Goal: Information Seeking & Learning: Find specific fact

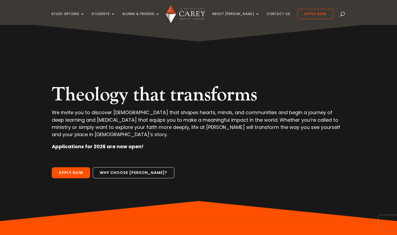
drag, startPoint x: 0, startPoint y: 0, endPoint x: 333, endPoint y: 14, distance: 333.6
click at [343, 15] on span at bounding box center [343, 15] width 0 height 0
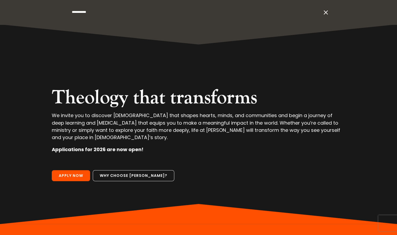
type input "**********"
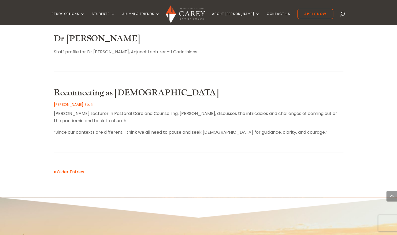
scroll to position [328, 0]
click at [73, 171] on link "« Older Entries" at bounding box center [69, 172] width 30 height 6
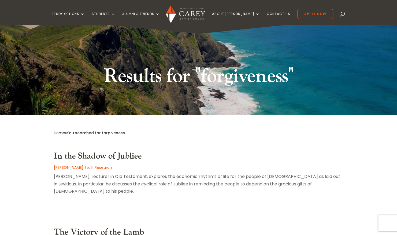
scroll to position [0, 0]
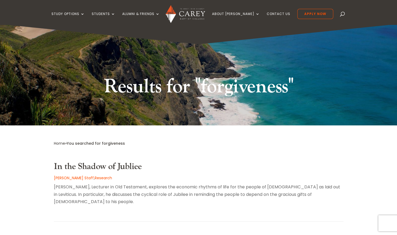
click at [343, 163] on h2 "In the Shadow of Jubliee" at bounding box center [199, 168] width 290 height 13
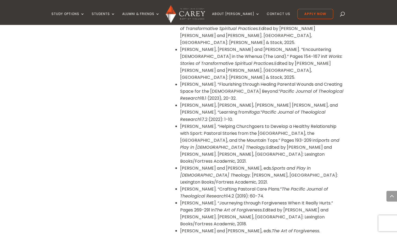
scroll to position [483, 0]
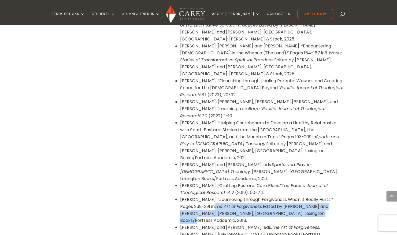
drag, startPoint x: 314, startPoint y: 163, endPoint x: 218, endPoint y: 159, distance: 95.9
click at [218, 196] on li "Halstead, Philip. “Journeying through Forgiveness When It Really Hurts.” Pages …" at bounding box center [261, 210] width 163 height 28
copy li "The Art of Forgiveness. Edited by Philip Halstead and Myk Habets. Lanham, MD: L…"
